Goal: Information Seeking & Learning: Find specific page/section

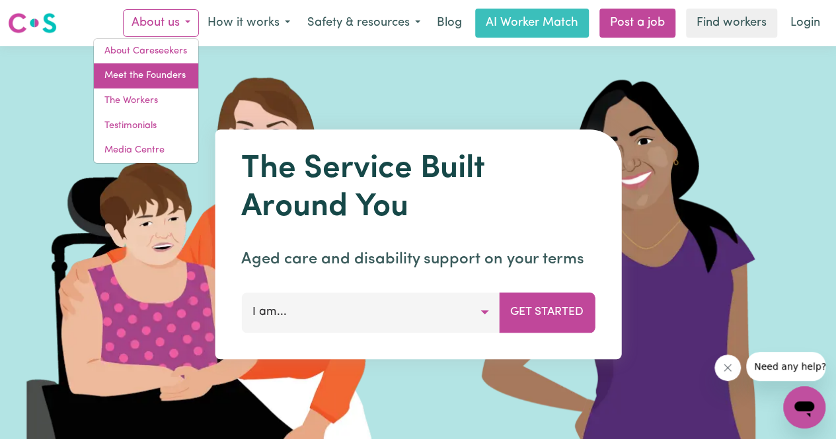
click at [167, 79] on link "Meet the Founders" at bounding box center [146, 75] width 104 height 25
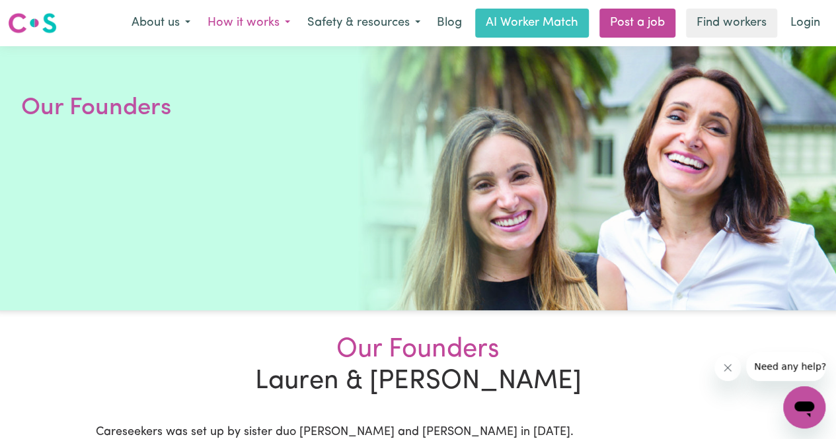
click at [207, 20] on button "How it works" at bounding box center [249, 23] width 100 height 28
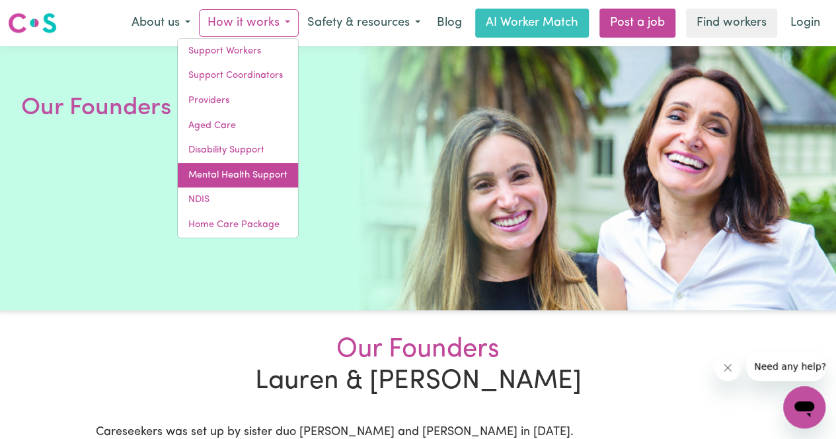
click at [247, 175] on link "Mental Health Support" at bounding box center [238, 175] width 120 height 25
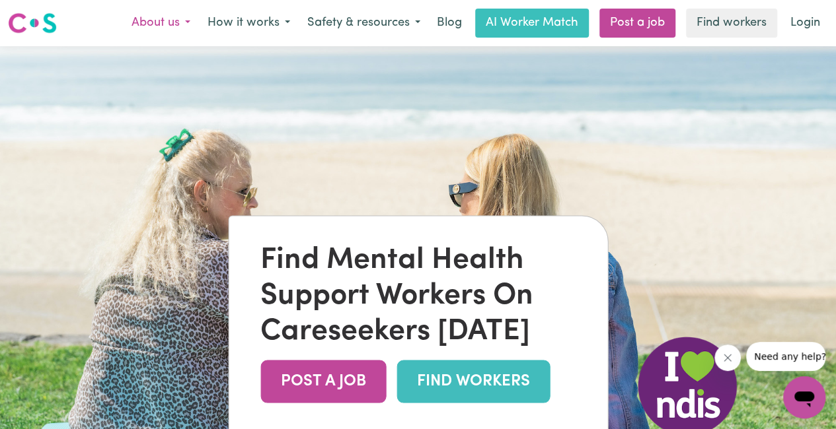
click at [153, 22] on button "About us" at bounding box center [161, 23] width 76 height 28
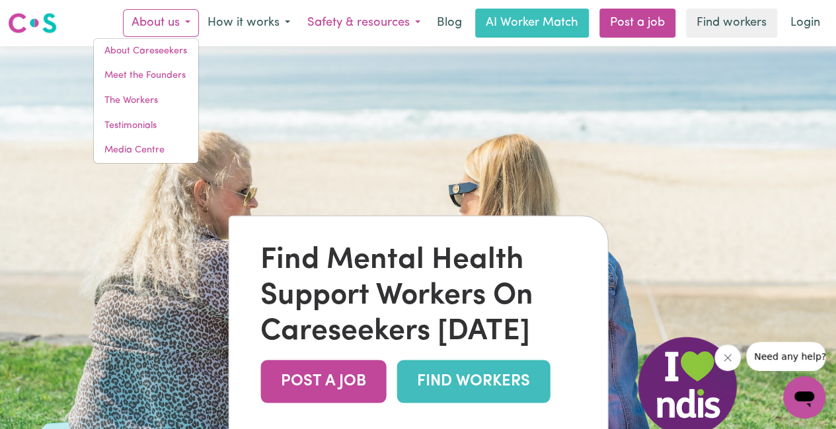
click at [336, 18] on button "Safety & resources" at bounding box center [364, 23] width 130 height 28
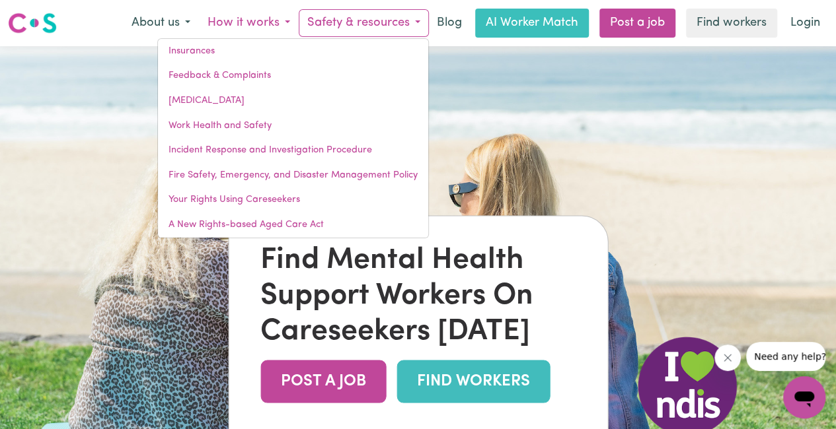
click at [264, 24] on button "How it works" at bounding box center [249, 23] width 100 height 28
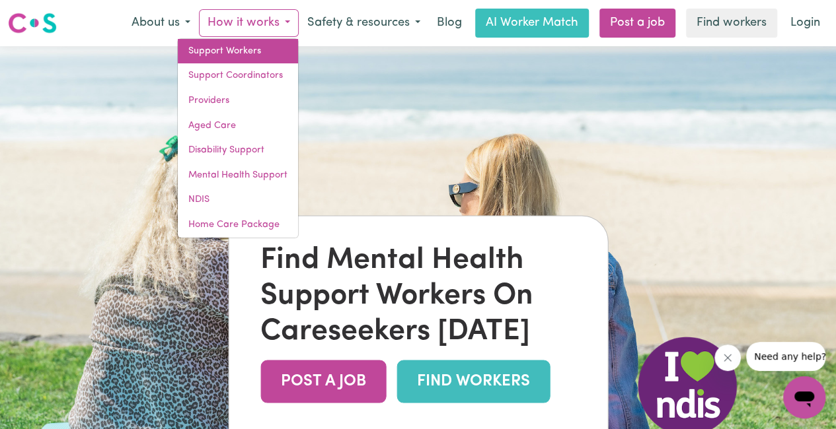
click at [210, 48] on link "Support Workers" at bounding box center [238, 51] width 120 height 25
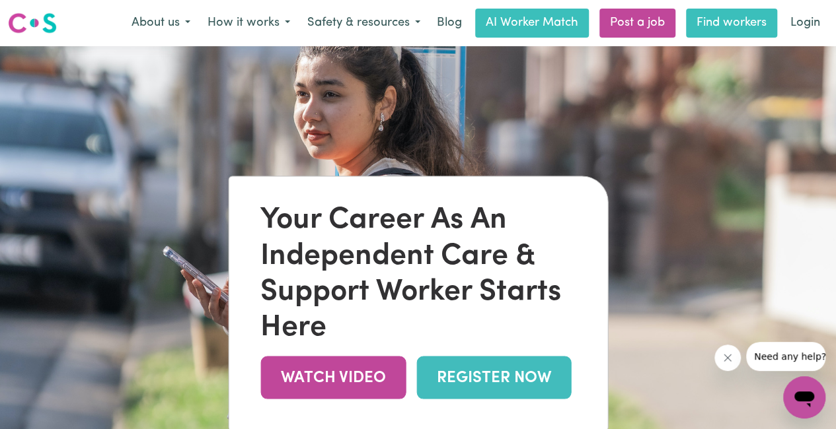
click at [724, 27] on link "Find workers" at bounding box center [731, 23] width 91 height 29
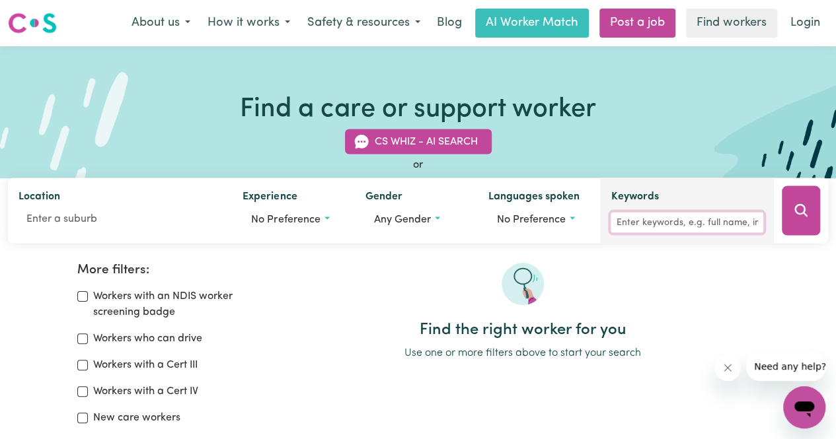
click at [629, 223] on input "Keywords" at bounding box center [686, 223] width 153 height 20
type input "Companionship"
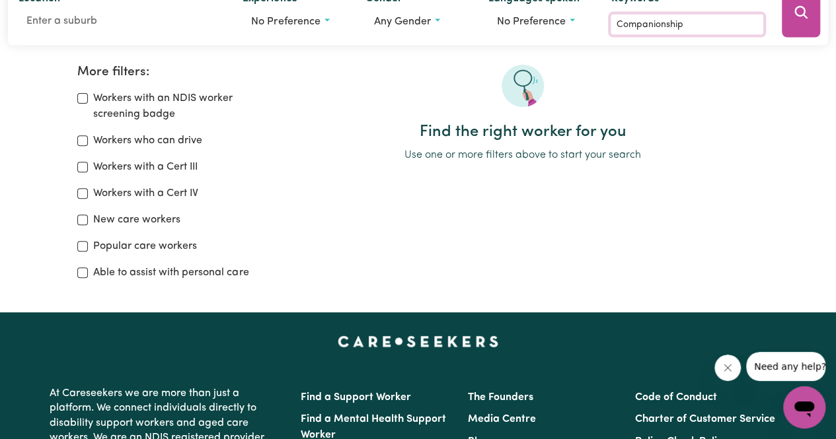
scroll to position [132, 0]
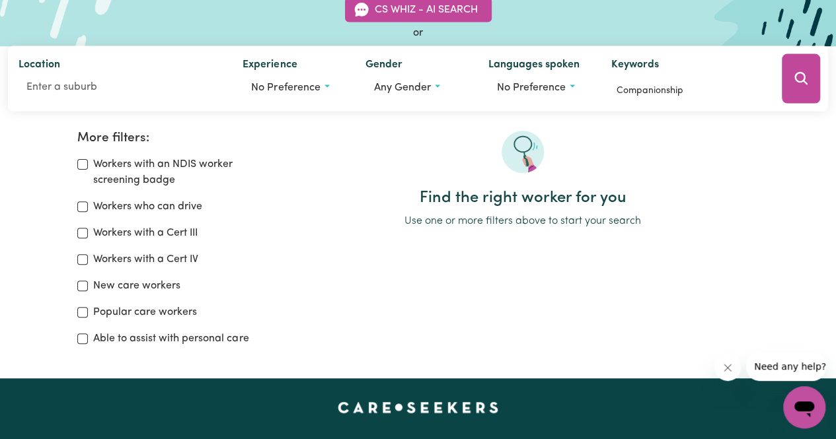
click at [779, 79] on div at bounding box center [801, 78] width 54 height 65
click at [799, 81] on icon "Search" at bounding box center [801, 79] width 16 height 16
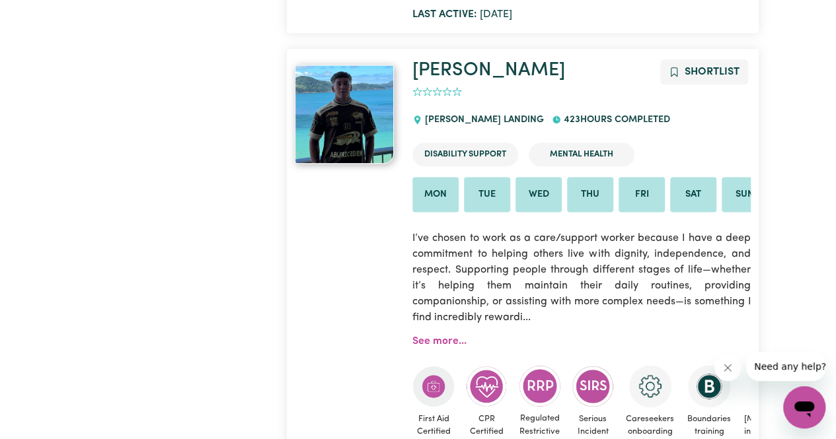
scroll to position [3325, 0]
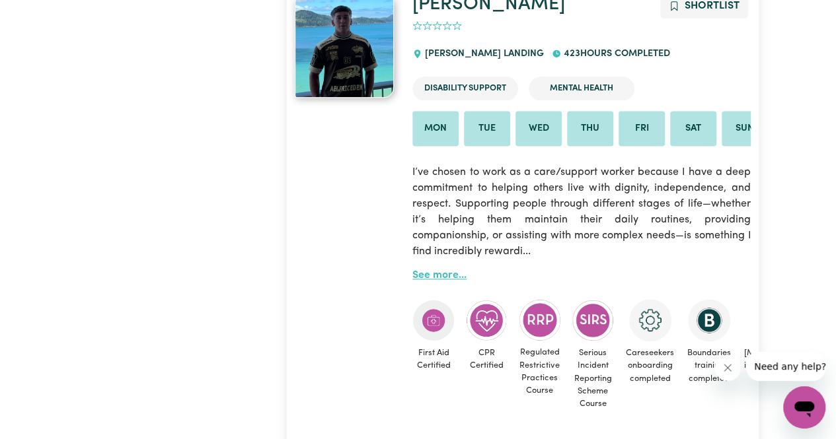
click at [441, 281] on link "See more..." at bounding box center [439, 275] width 54 height 11
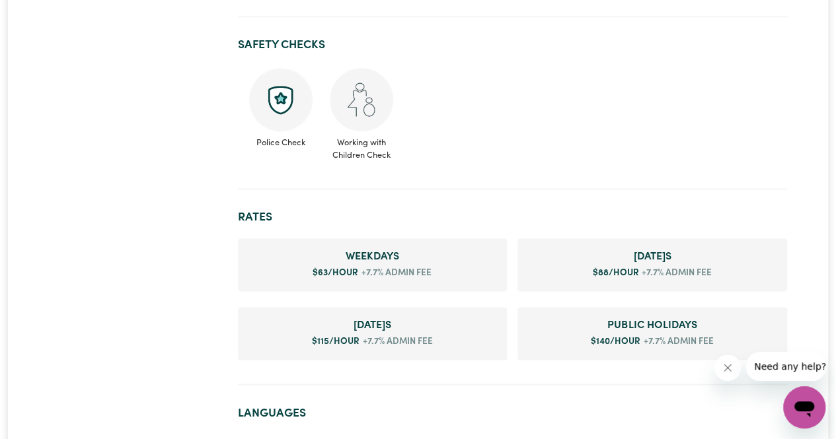
scroll to position [925, 0]
